Goal: Task Accomplishment & Management: Use online tool/utility

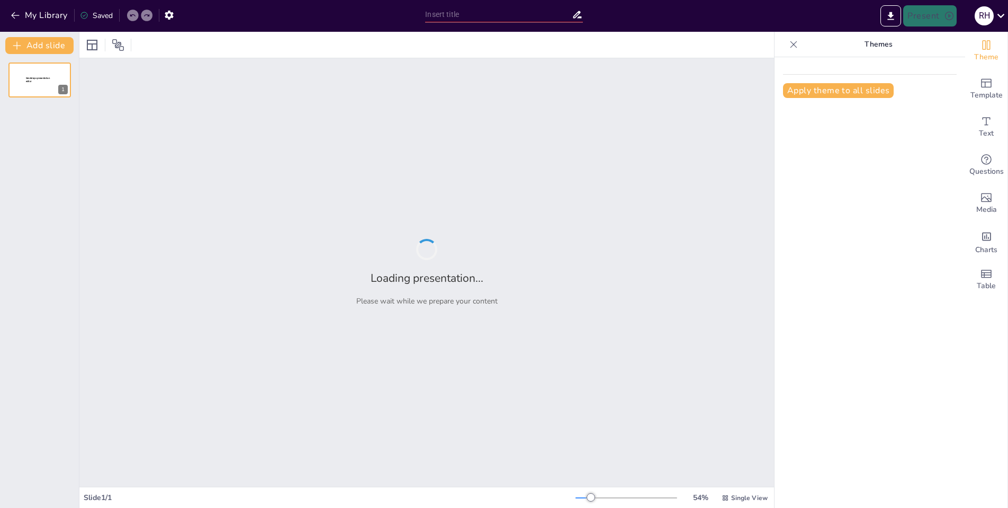
type input "Imported Т1, Т2. Вводная часть, Цели цементирования. ПП.pptx"
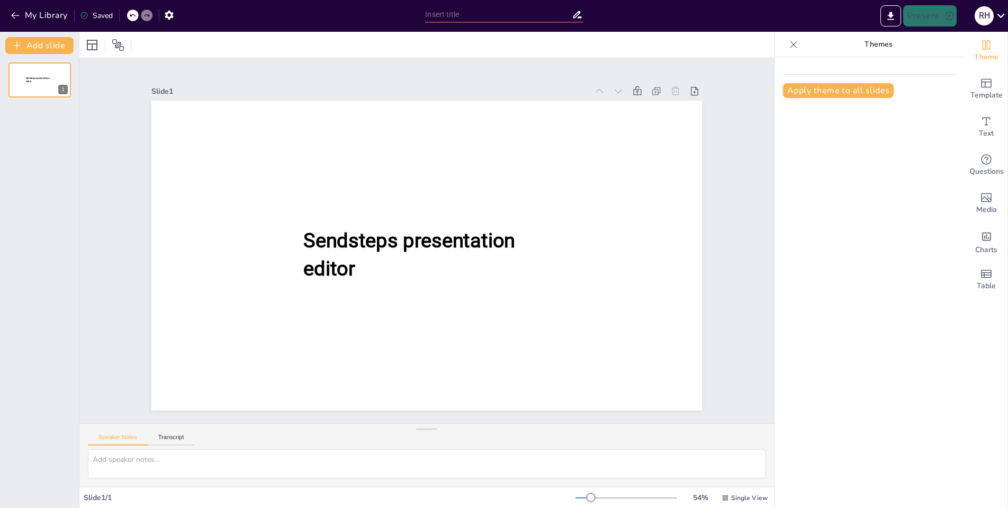
type input "Imported Т1, Т2. Вводная часть, Цели цементирования. ПП.pptx"
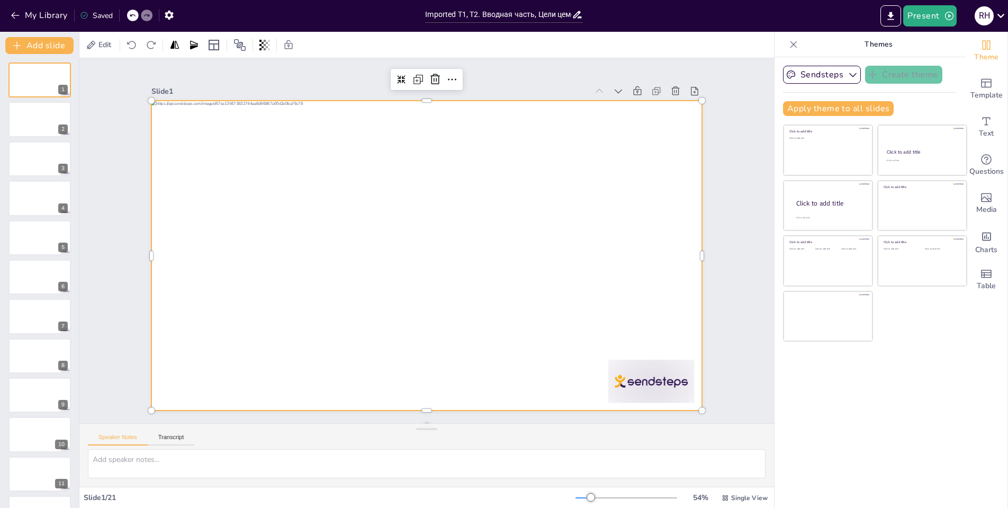
click at [531, 184] on div at bounding box center [426, 256] width 550 height 310
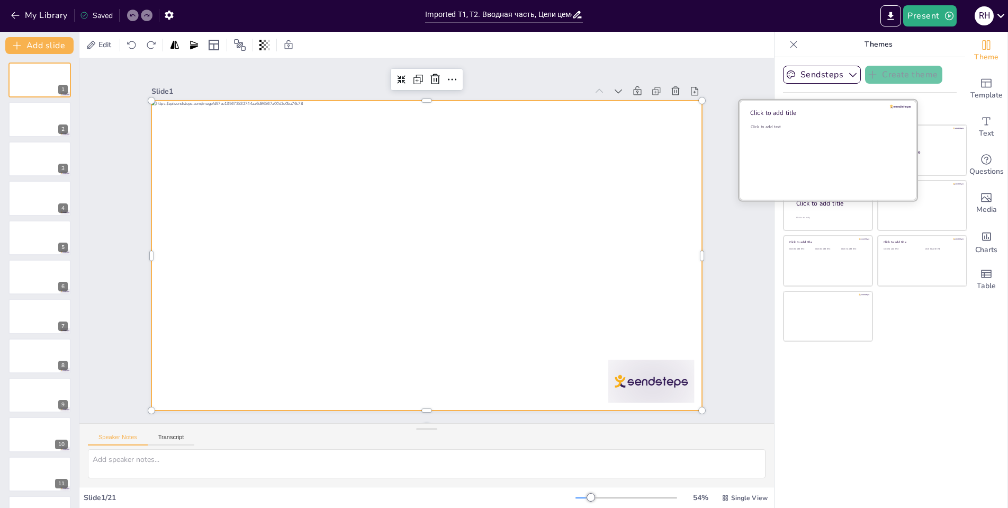
click at [800, 146] on div "Click to add text" at bounding box center [826, 157] width 151 height 66
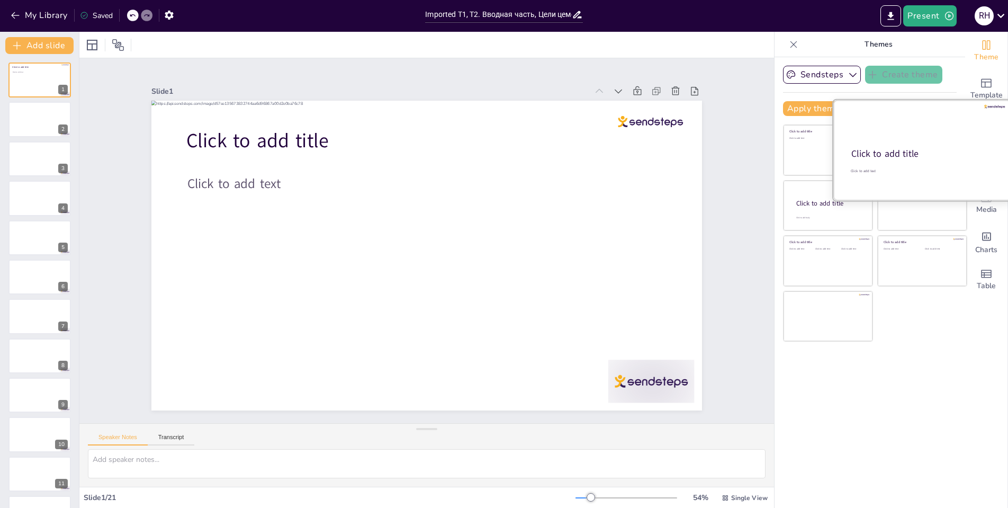
click at [916, 155] on div "Click to add title" at bounding box center [921, 154] width 140 height 13
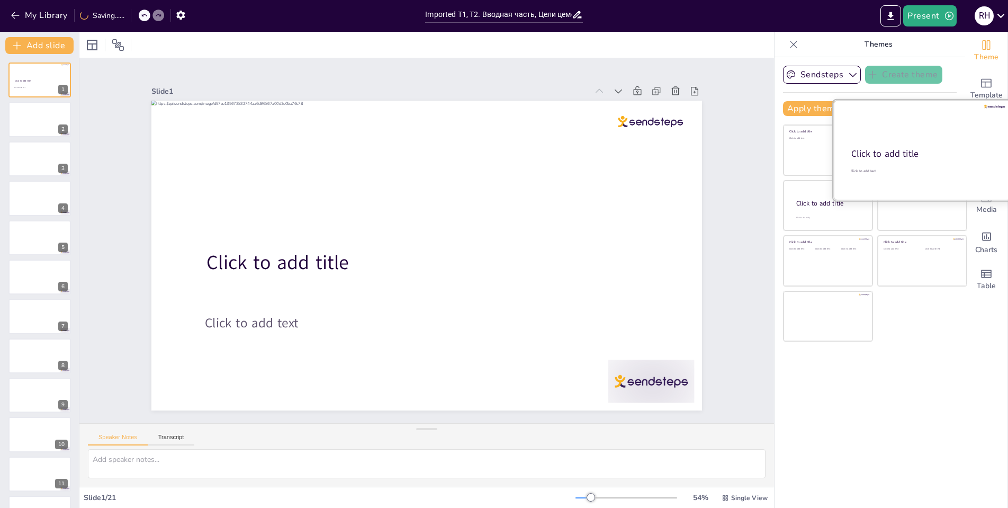
click at [920, 154] on div "Click to add title" at bounding box center [921, 154] width 140 height 13
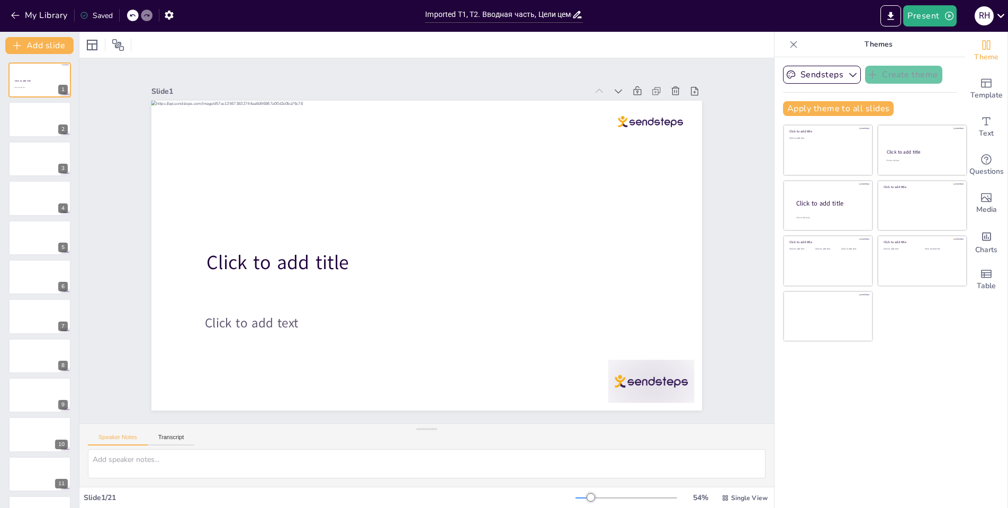
click at [907, 413] on div "Sendsteps Create theme Apply theme to all slides Click to add title Click to ad…" at bounding box center [869, 282] width 191 height 450
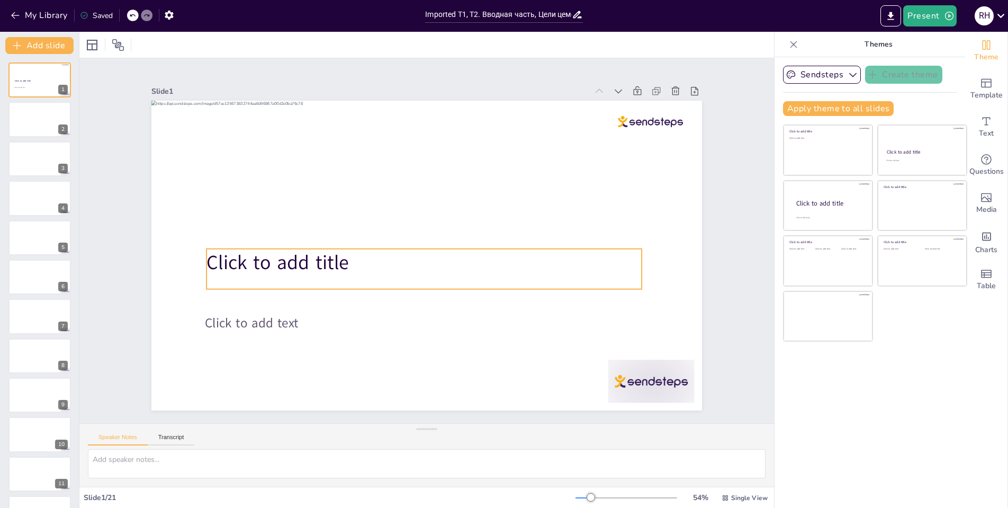
click at [243, 273] on div "Click to add title" at bounding box center [423, 269] width 435 height 40
click at [234, 248] on span "Click to add title" at bounding box center [280, 261] width 142 height 26
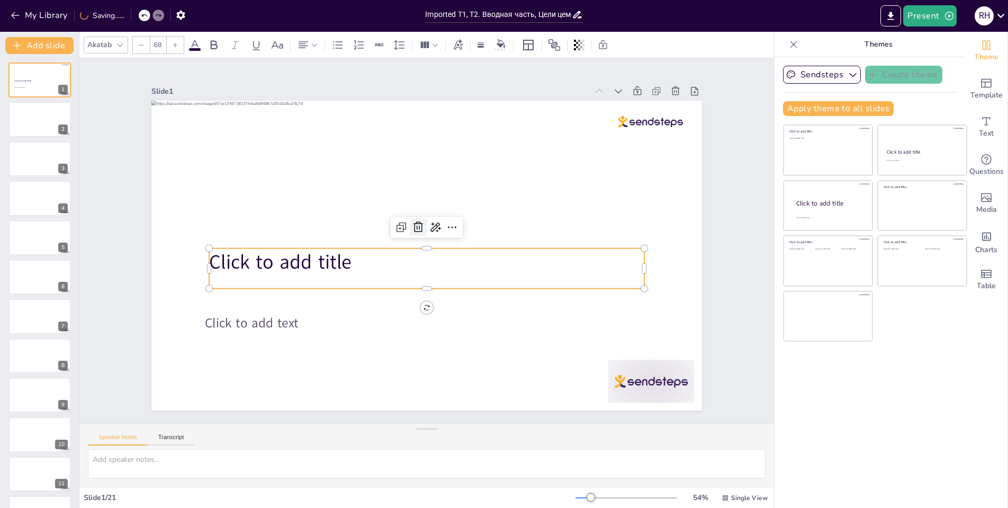
click at [413, 222] on icon at bounding box center [418, 226] width 10 height 11
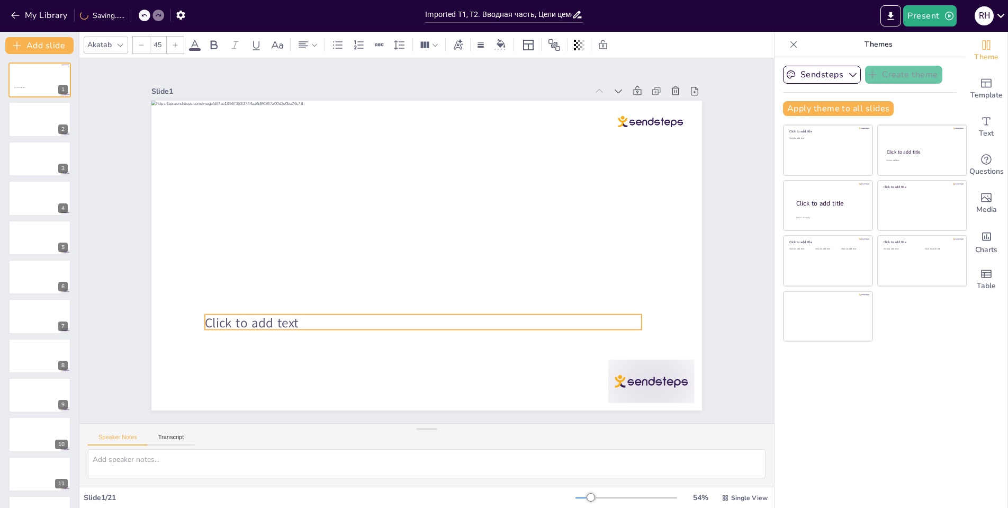
click at [253, 314] on span "Click to add text" at bounding box center [252, 323] width 94 height 18
click at [408, 291] on icon at bounding box center [414, 292] width 13 height 13
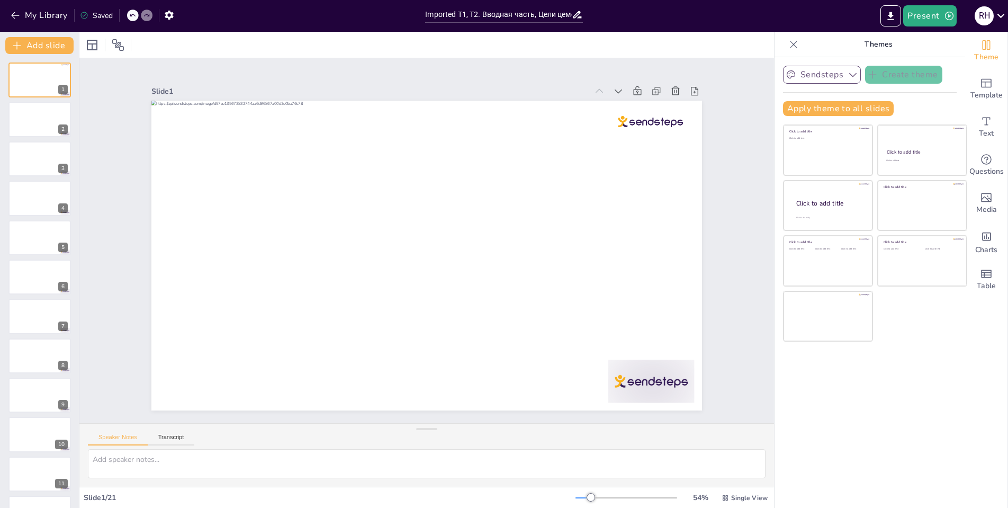
click at [810, 71] on button "Sendsteps" at bounding box center [822, 75] width 78 height 18
click at [811, 47] on p "Themes" at bounding box center [878, 44] width 152 height 25
click at [172, 14] on icon "button" at bounding box center [169, 15] width 8 height 9
drag, startPoint x: 911, startPoint y: 25, endPoint x: 783, endPoint y: 317, distance: 318.0
click at [911, 25] on button "Present" at bounding box center [929, 15] width 53 height 21
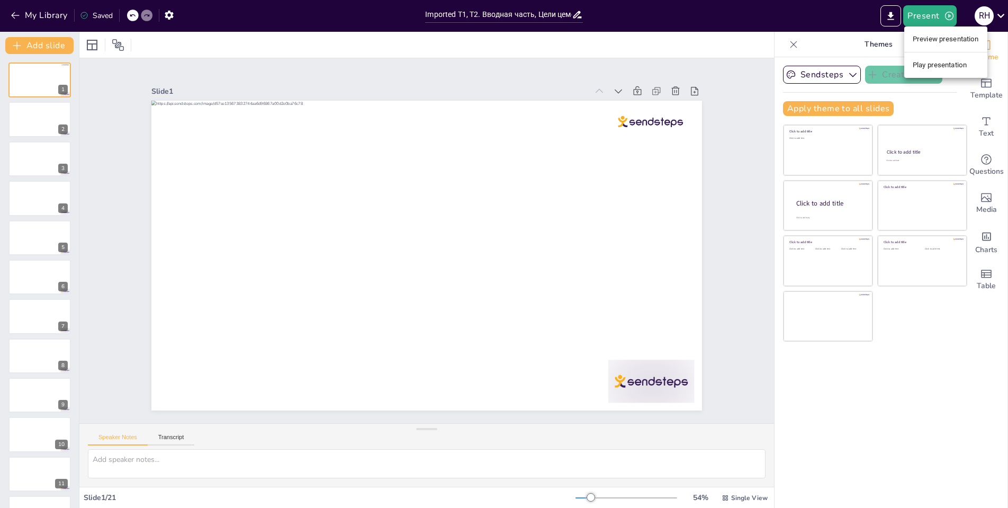
click at [92, 44] on div at bounding box center [504, 254] width 1008 height 508
click at [116, 44] on icon at bounding box center [118, 45] width 13 height 13
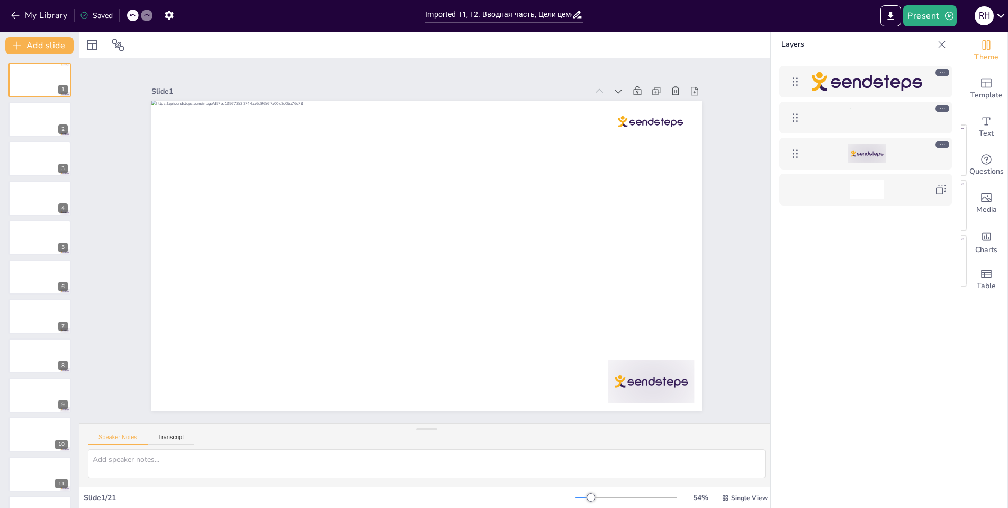
click at [101, 49] on div at bounding box center [108, 45] width 48 height 17
click at [93, 45] on icon at bounding box center [92, 45] width 13 height 13
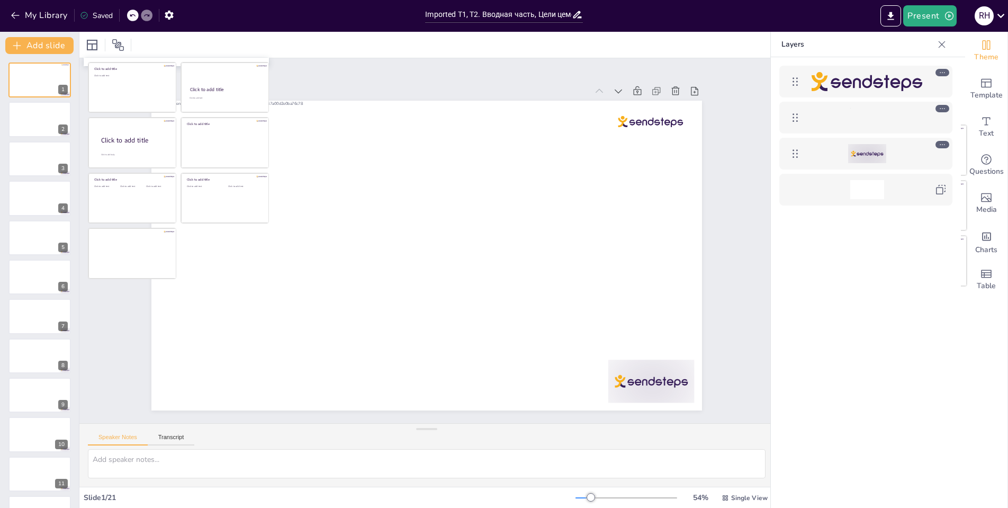
click at [175, 44] on div at bounding box center [426, 45] width 694 height 26
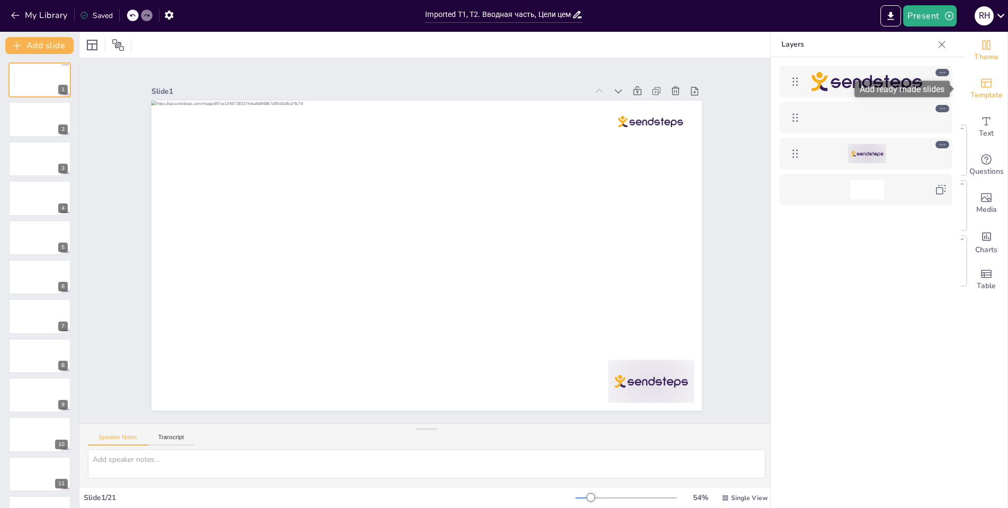
click at [982, 90] on span "Template" at bounding box center [986, 95] width 32 height 12
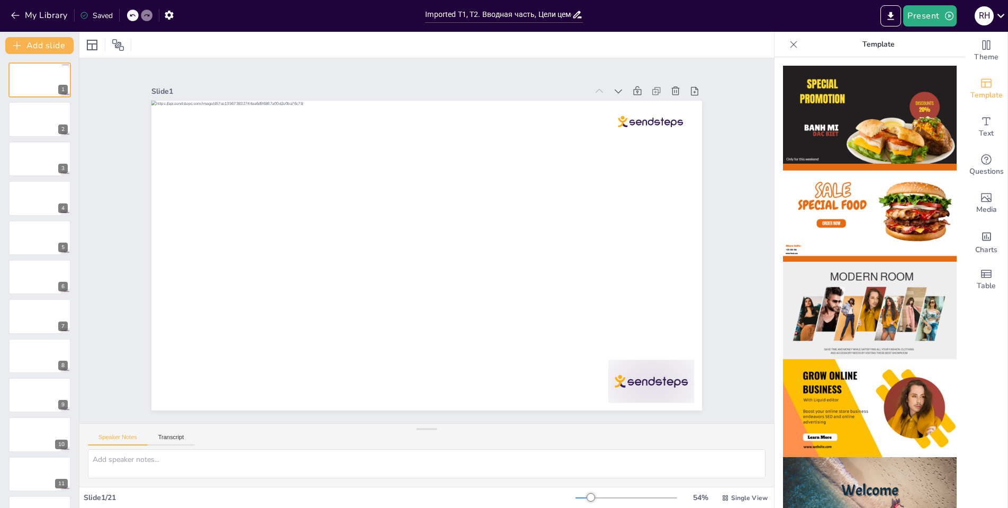
click at [790, 43] on icon at bounding box center [793, 44] width 11 height 11
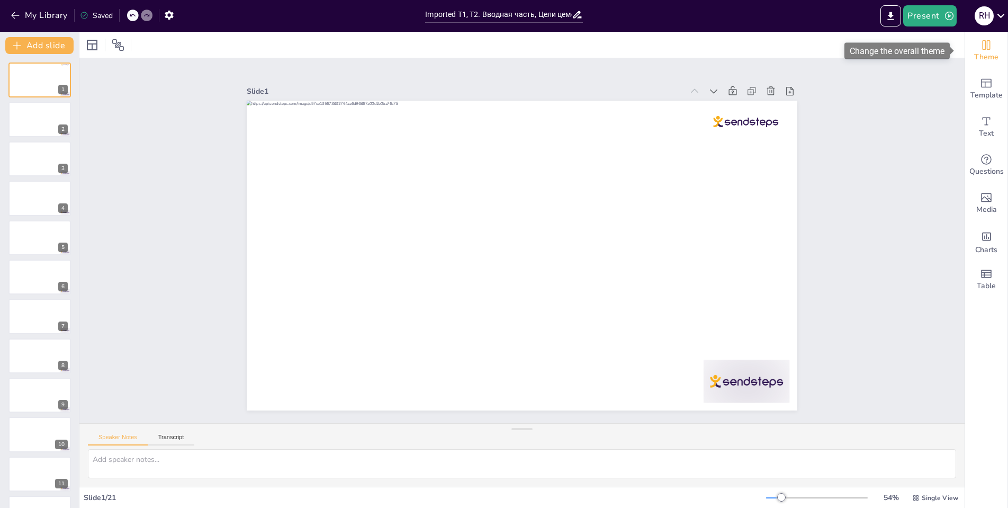
click at [981, 57] on span "Theme" at bounding box center [986, 57] width 24 height 12
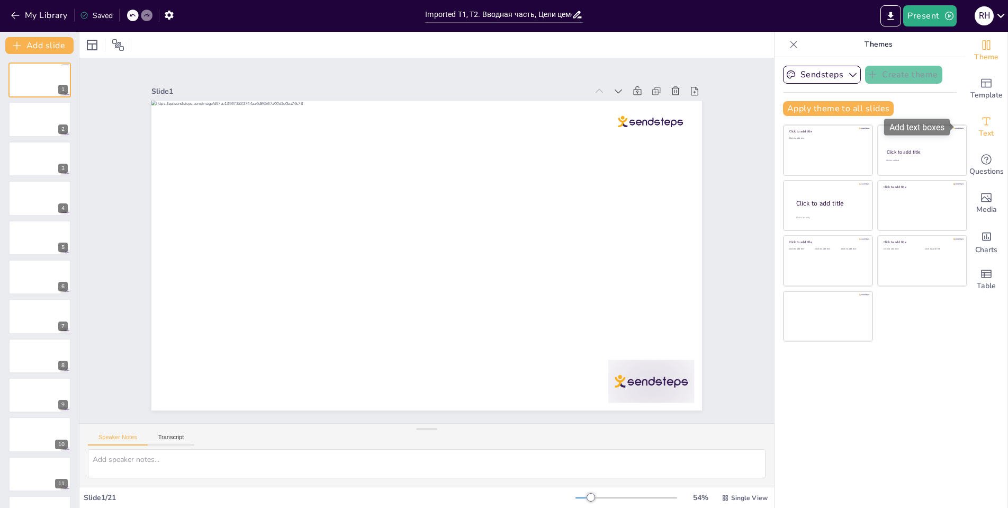
click at [982, 124] on icon "Add text boxes" at bounding box center [986, 121] width 13 height 13
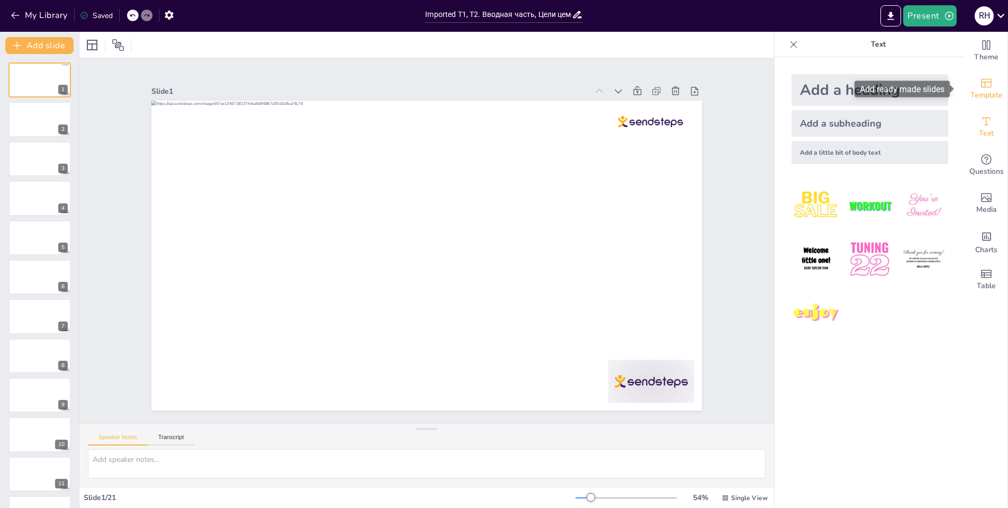
click at [979, 97] on span "Template" at bounding box center [986, 95] width 32 height 12
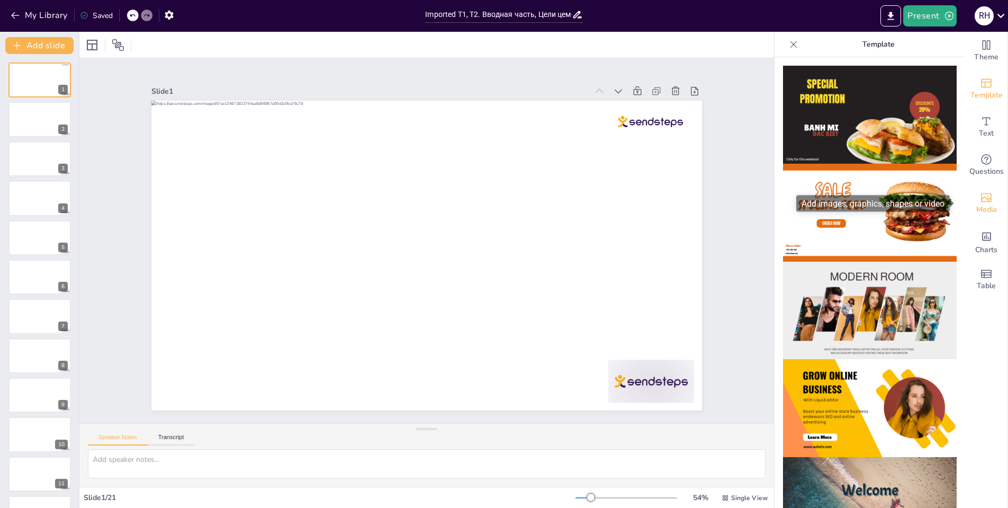
click at [984, 212] on span "Media" at bounding box center [986, 210] width 21 height 12
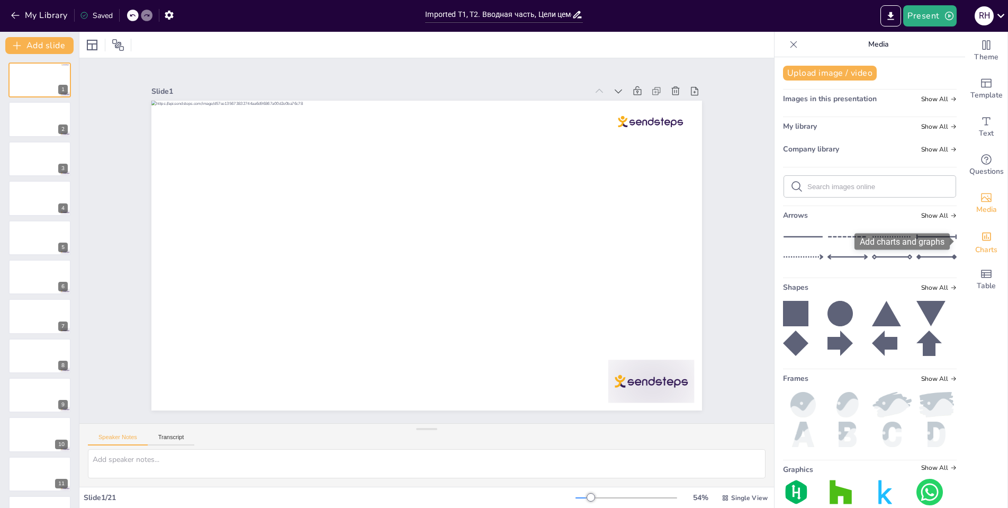
click at [986, 236] on div "Charts" at bounding box center [986, 241] width 42 height 38
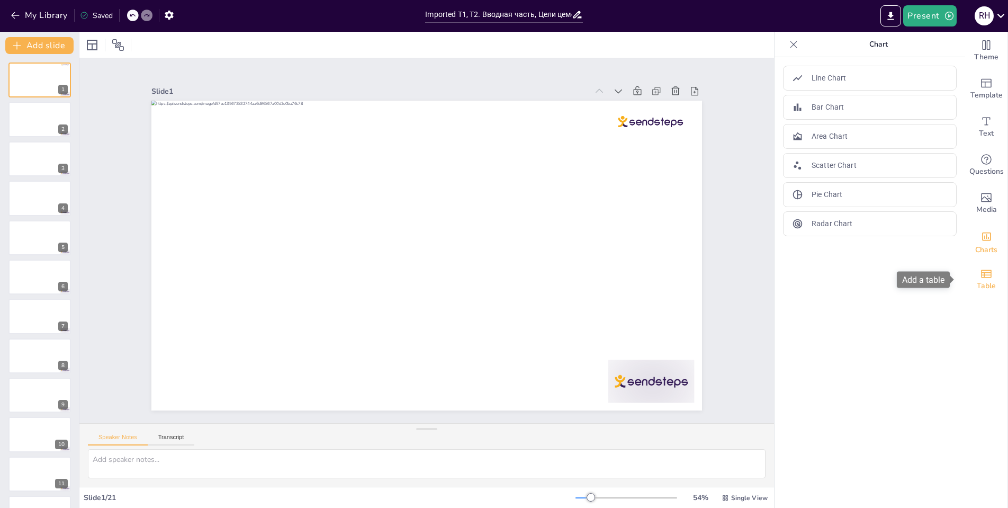
click at [983, 281] on span "Table" at bounding box center [986, 286] width 19 height 12
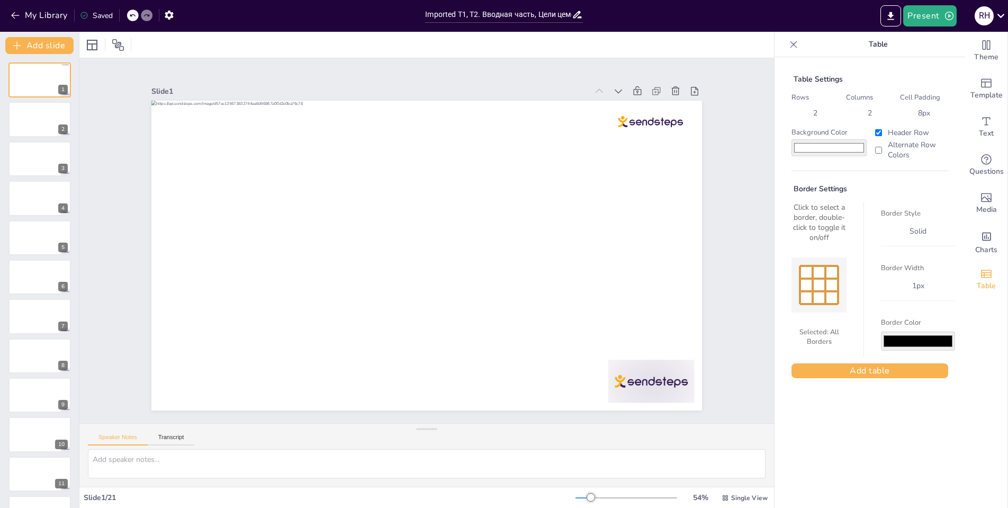
click at [785, 43] on div at bounding box center [793, 44] width 17 height 17
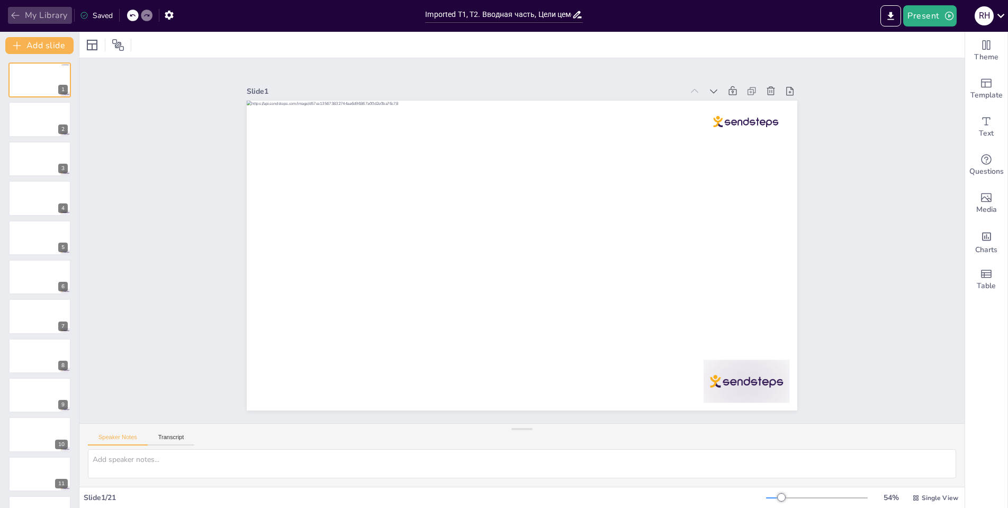
click at [16, 19] on icon "button" at bounding box center [15, 15] width 11 height 11
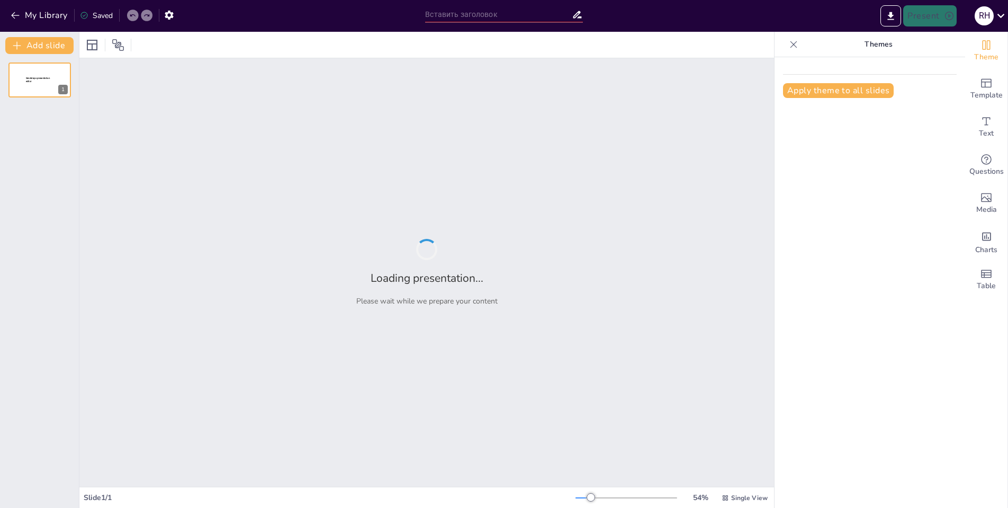
type input "Как сделать тренинг для взрослых профессионалов стильным и понятным"
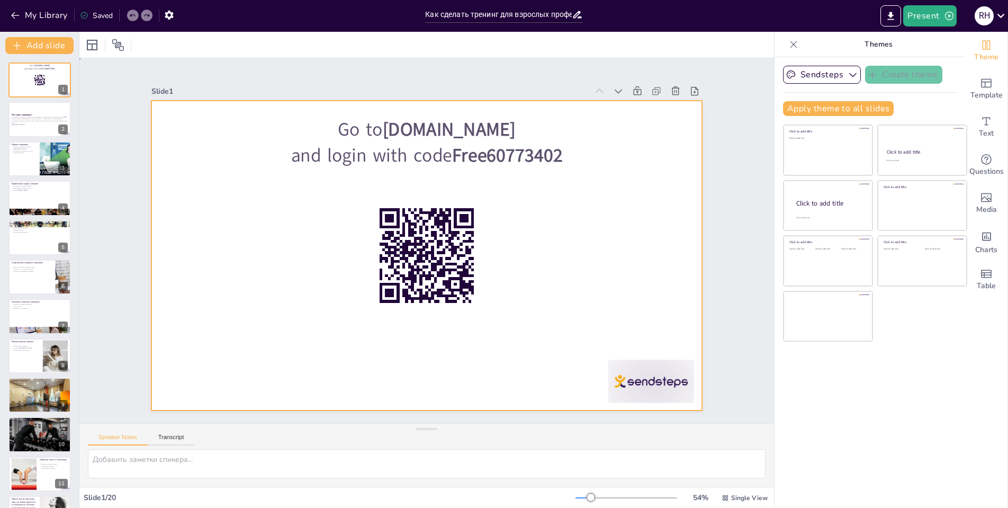
click at [243, 209] on div at bounding box center [425, 255] width 580 height 365
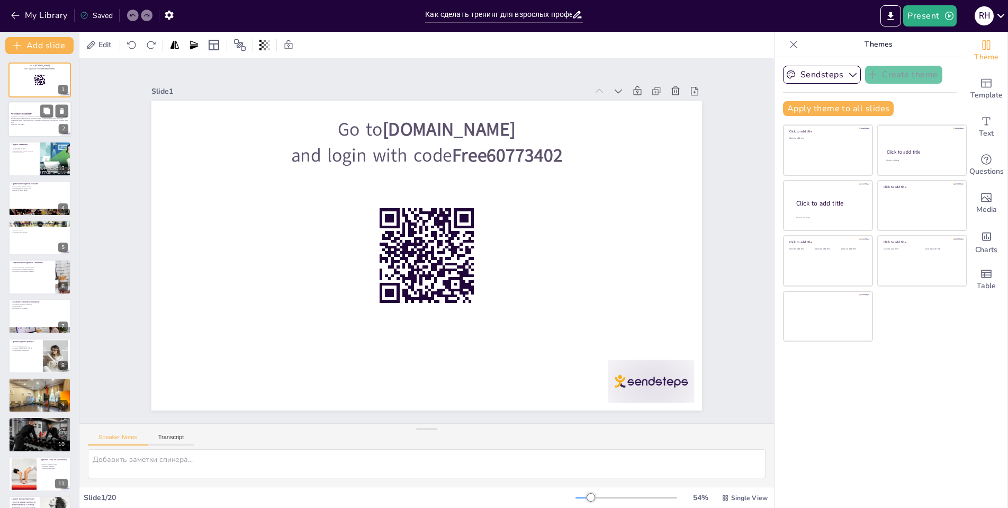
click at [39, 114] on p "Что такое скважина?" at bounding box center [39, 114] width 57 height 3
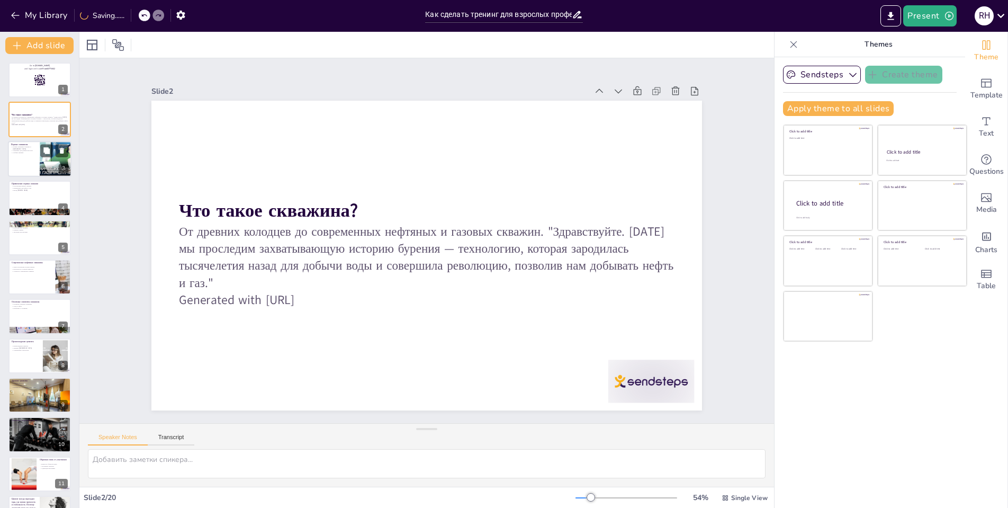
click at [38, 147] on div at bounding box center [40, 159] width 64 height 36
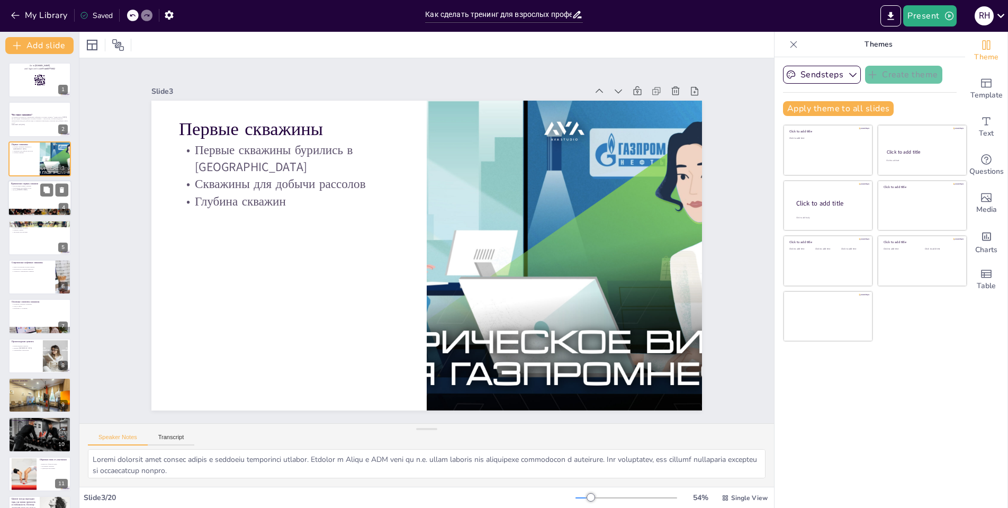
click at [39, 193] on div at bounding box center [40, 198] width 64 height 36
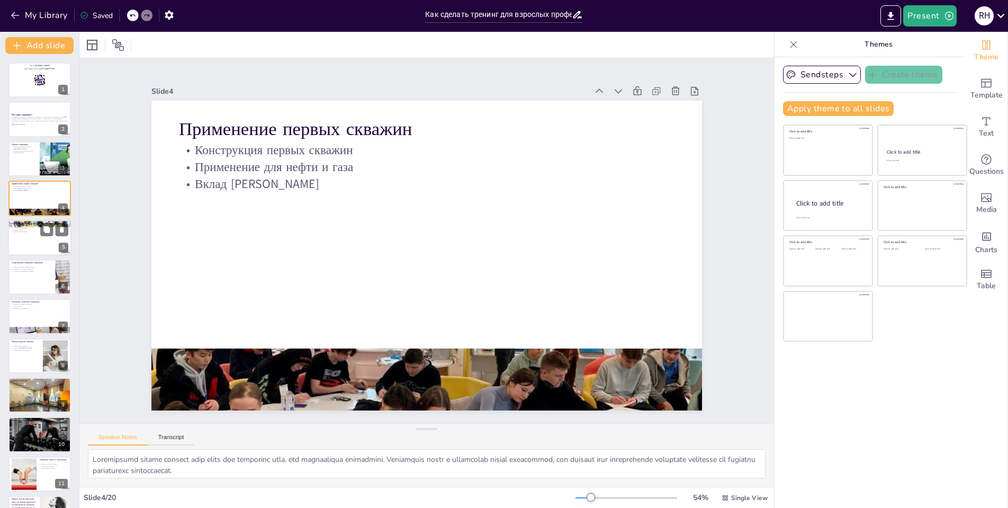
click at [30, 242] on div at bounding box center [40, 238] width 64 height 36
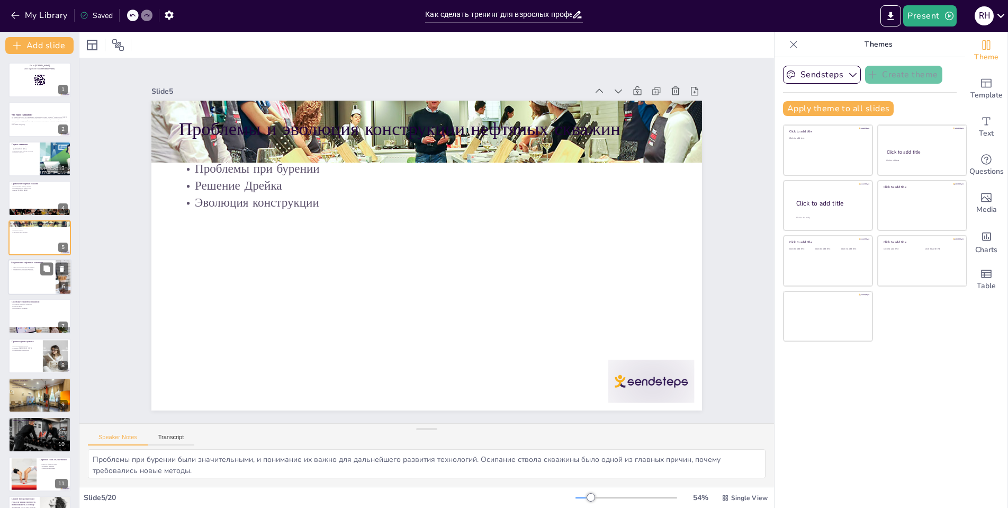
click at [36, 284] on div at bounding box center [40, 277] width 64 height 36
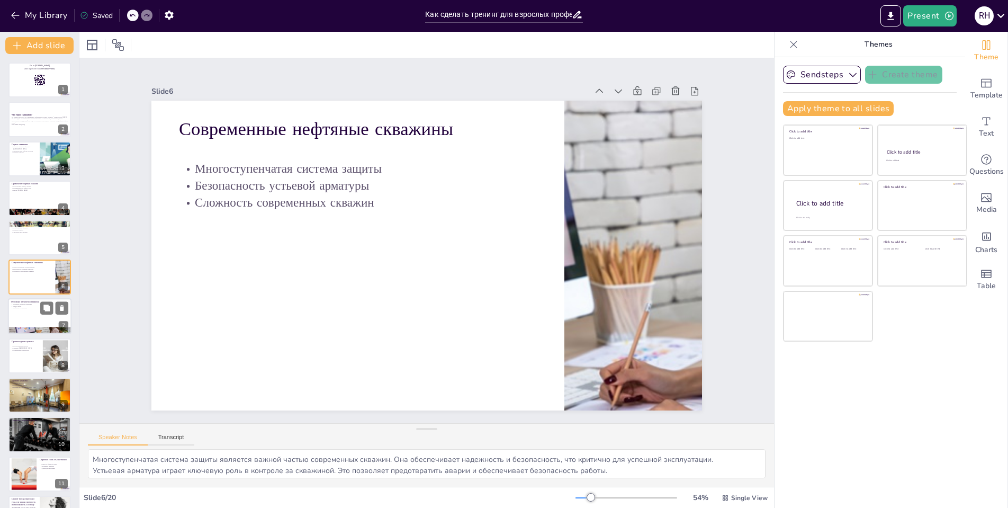
click at [35, 310] on div at bounding box center [40, 317] width 64 height 36
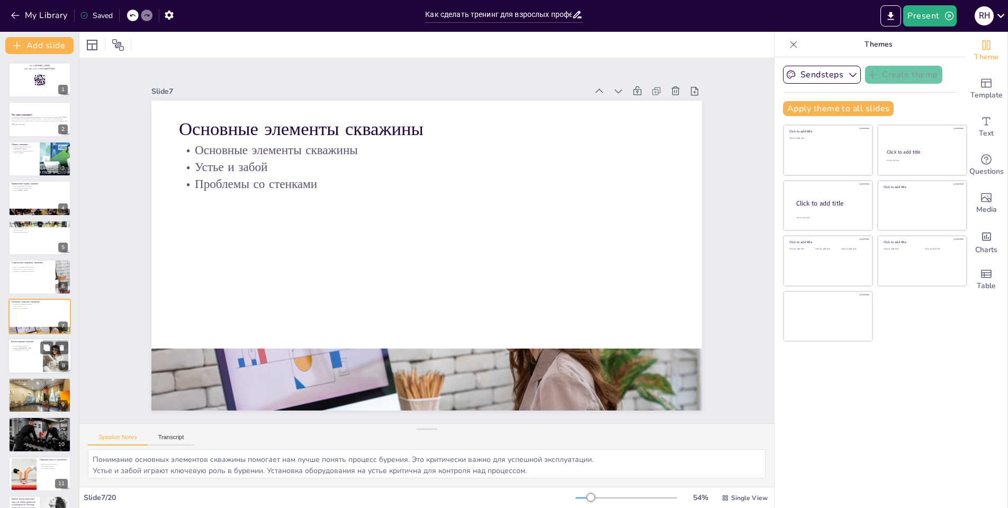
scroll to position [35, 0]
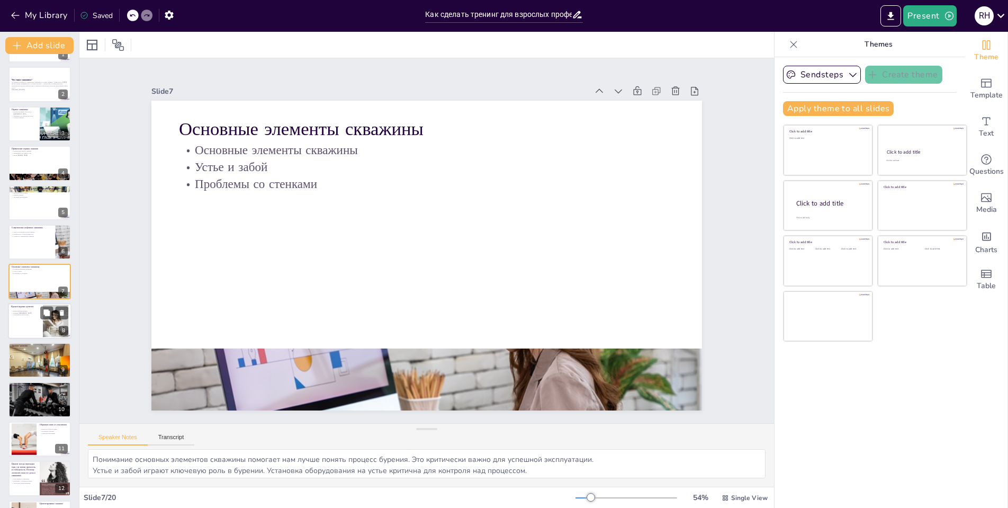
click at [24, 323] on div at bounding box center [40, 321] width 64 height 36
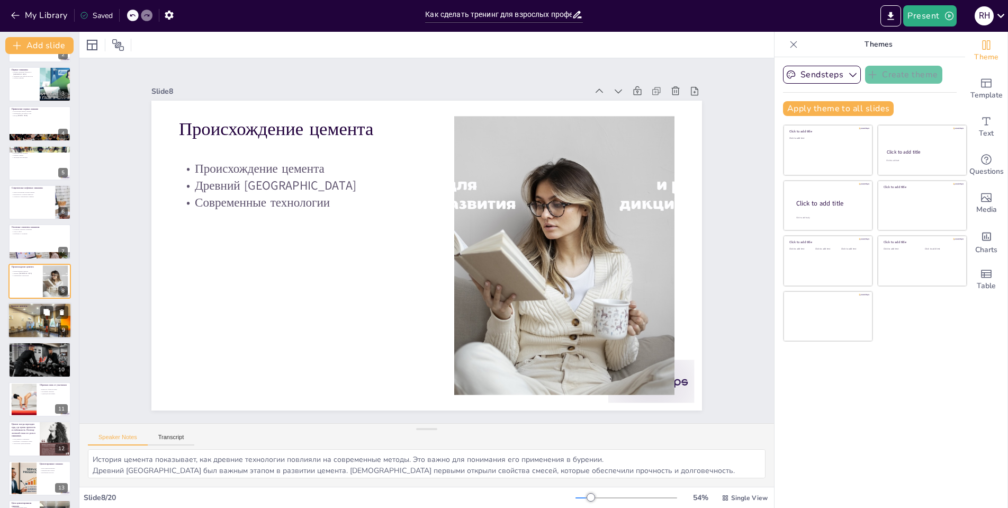
click at [23, 334] on div at bounding box center [40, 320] width 64 height 39
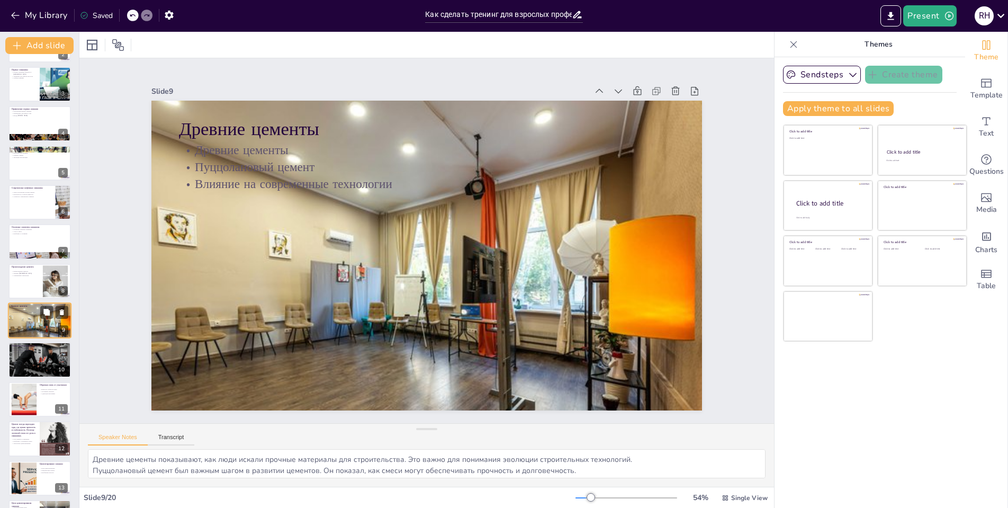
scroll to position [114, 0]
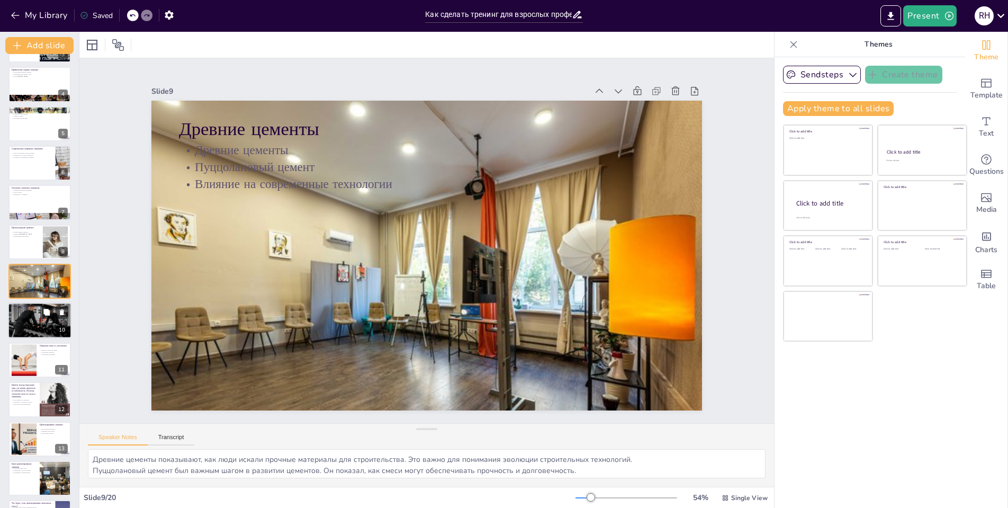
click at [23, 334] on div at bounding box center [40, 320] width 64 height 42
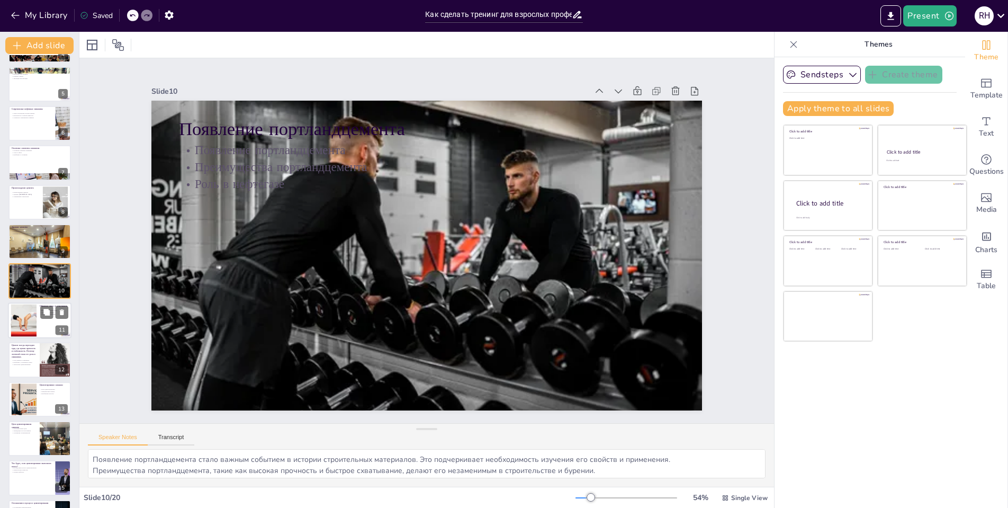
click at [23, 334] on div at bounding box center [24, 320] width 58 height 32
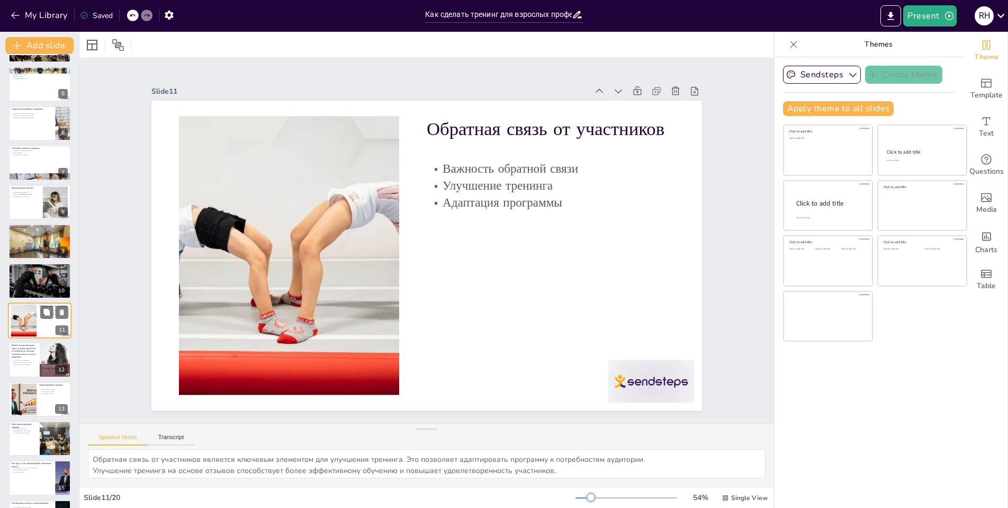
scroll to position [193, 0]
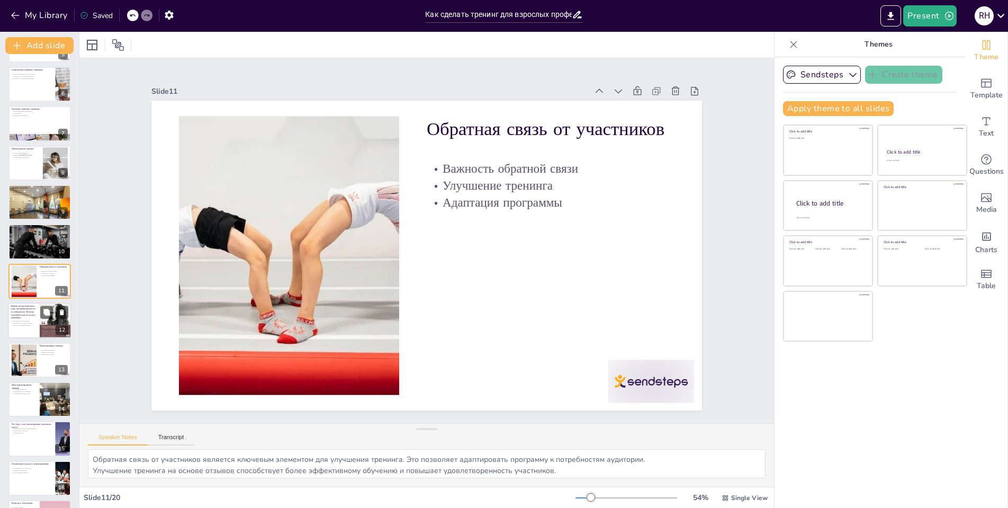
click at [23, 334] on div at bounding box center [40, 320] width 64 height 36
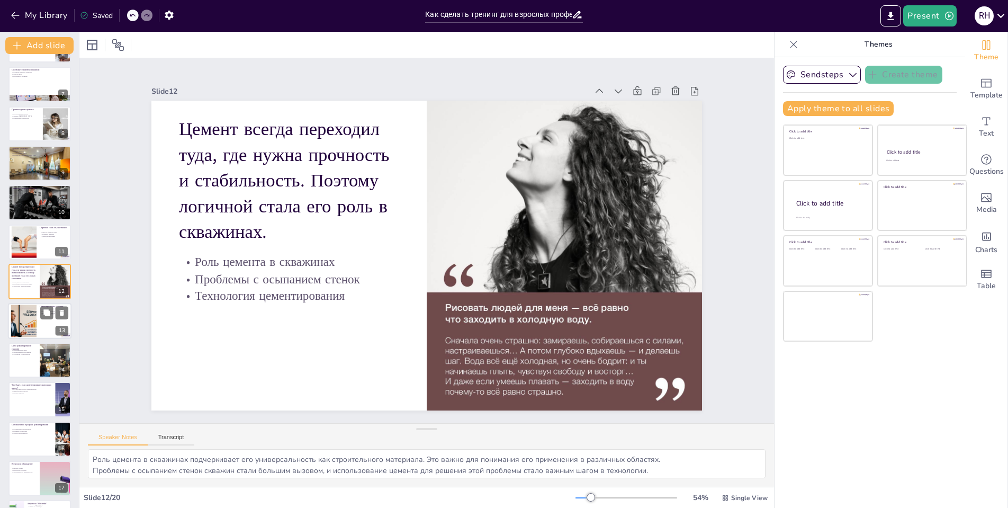
click at [23, 334] on div at bounding box center [24, 320] width 47 height 32
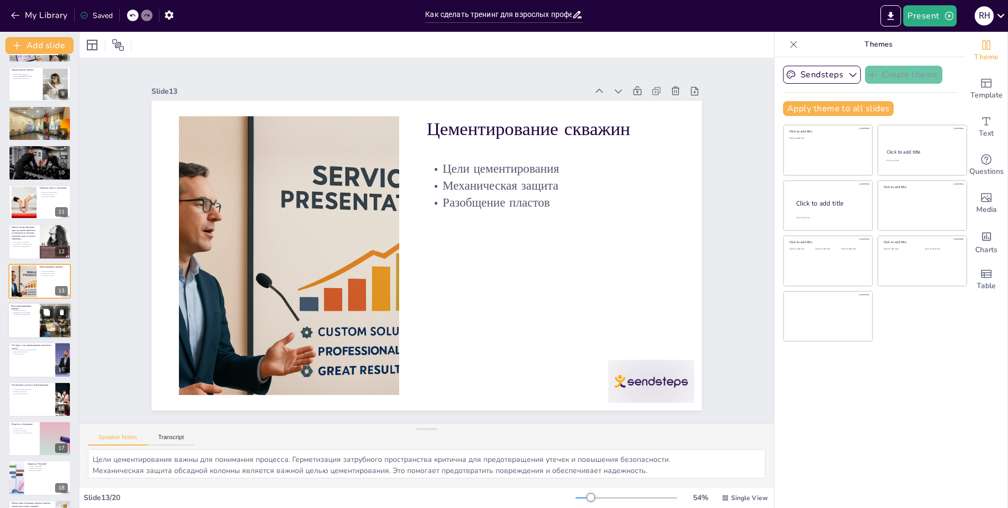
click at [23, 334] on div at bounding box center [40, 320] width 64 height 36
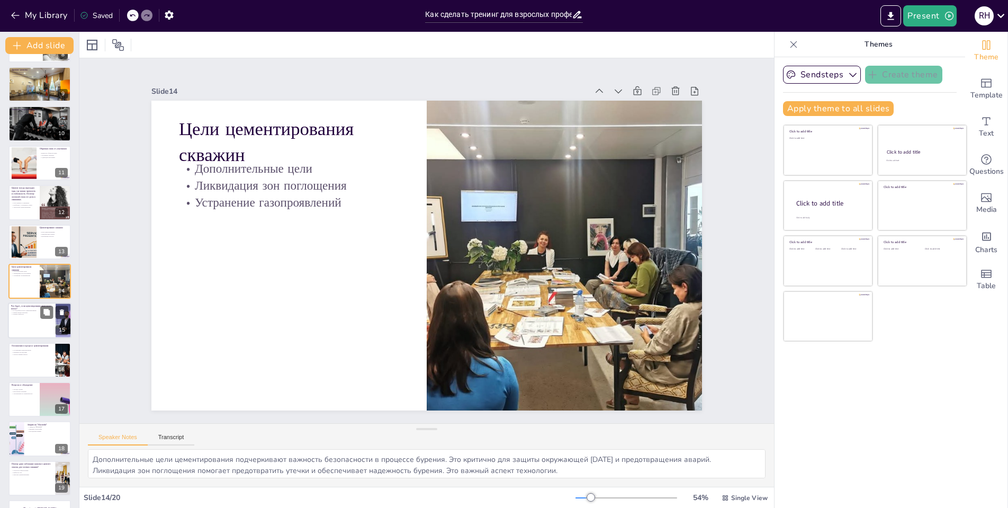
click at [23, 334] on div at bounding box center [40, 321] width 64 height 36
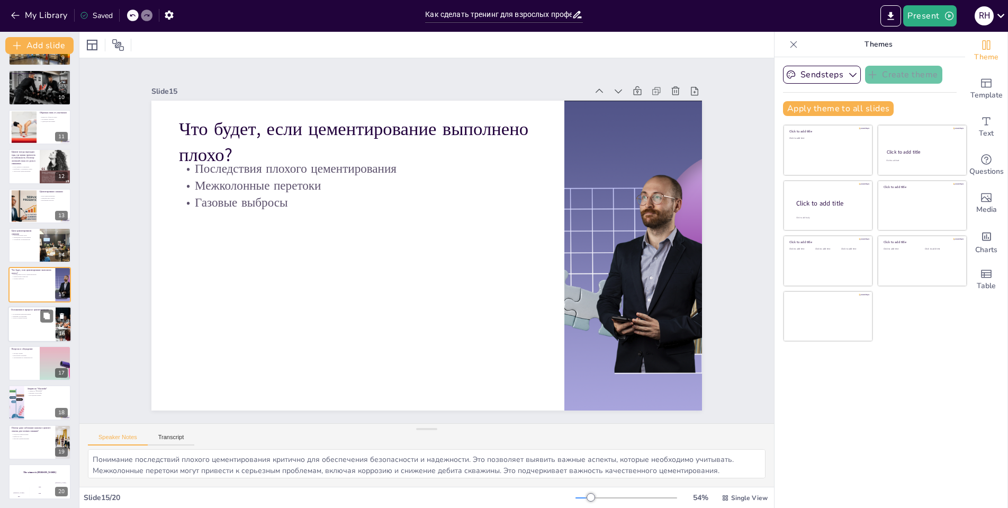
click at [23, 334] on div at bounding box center [40, 324] width 64 height 36
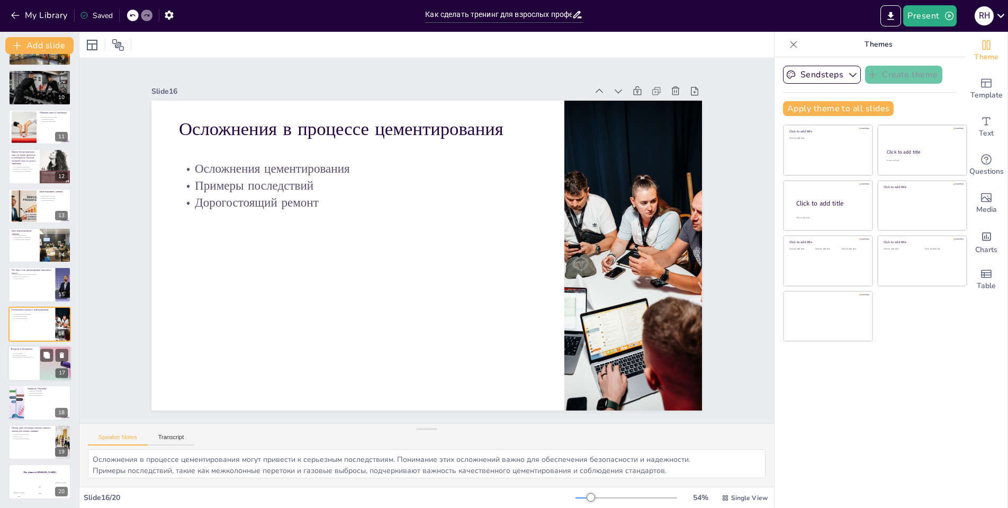
click at [32, 366] on div at bounding box center [40, 363] width 64 height 36
type textarea "Методы оценки качества цементирования важны для обеспечения надежности. Пониман…"
